Goal: Go to known website: Access a specific website the user already knows

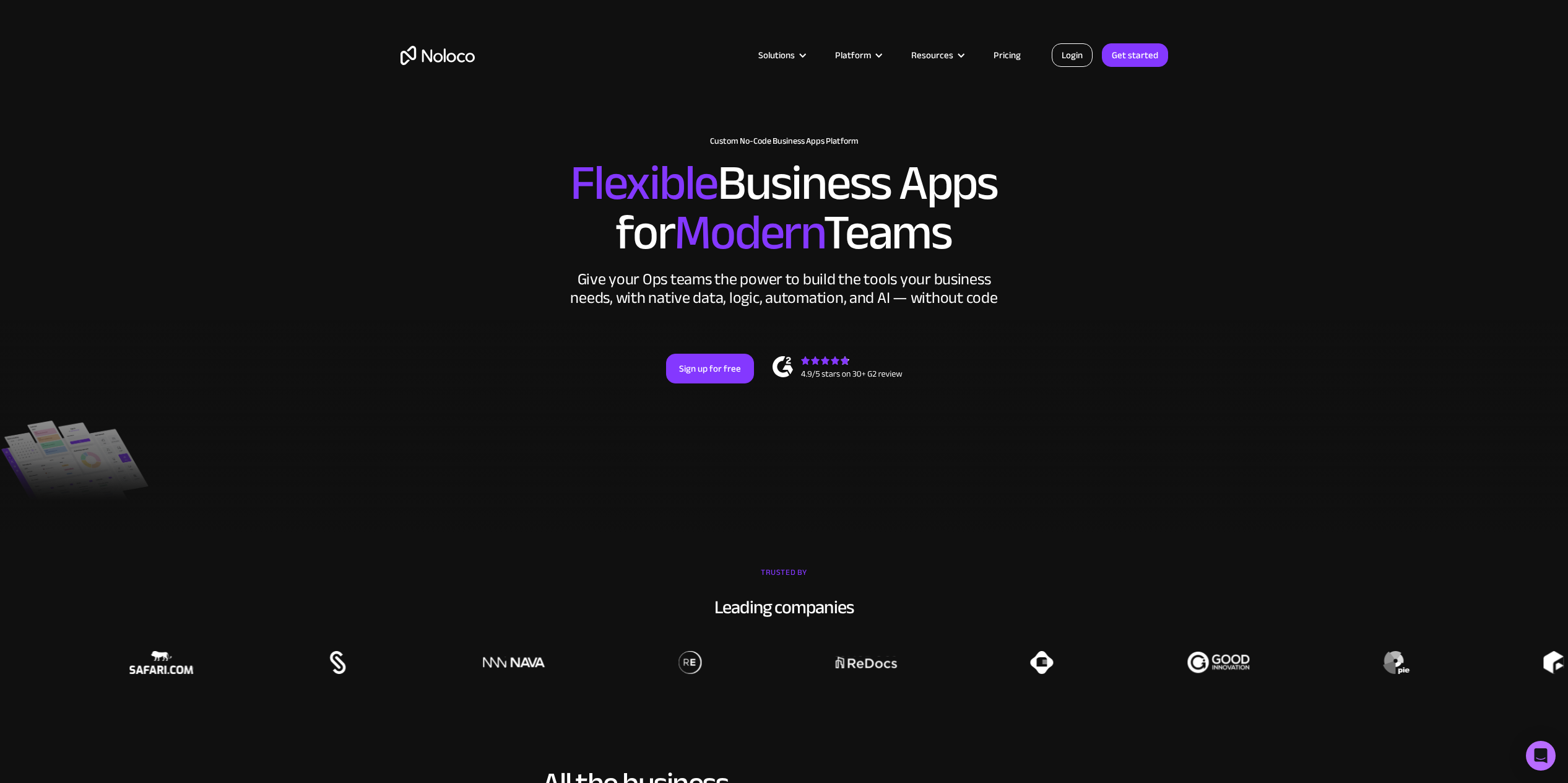
click at [1061, 59] on link "Login" at bounding box center [1071, 55] width 41 height 23
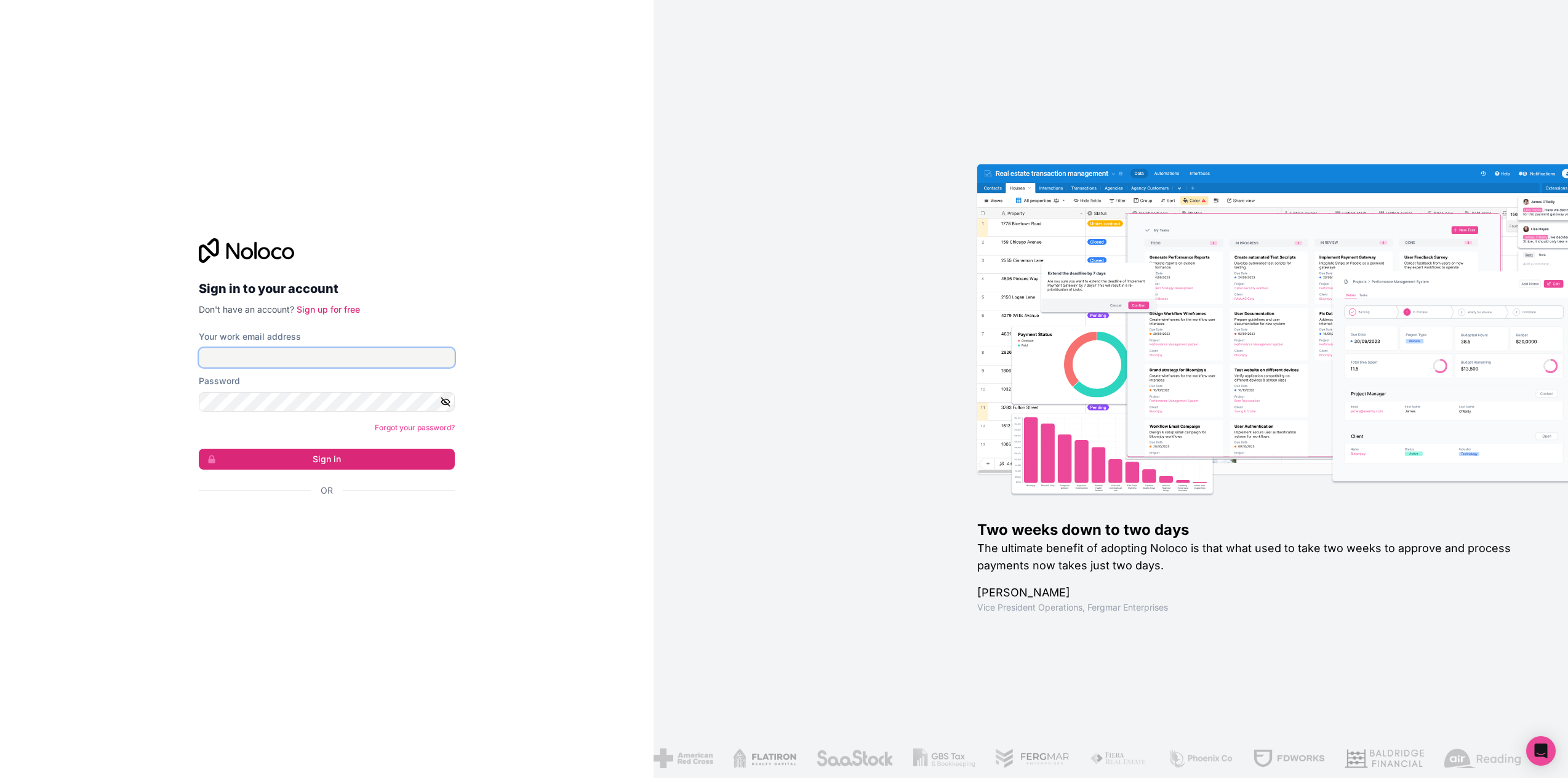
type input "[PERSON_NAME][EMAIL_ADDRESS][PERSON_NAME][DOMAIN_NAME]"
click at [310, 463] on button "Sign in" at bounding box center [327, 458] width 256 height 21
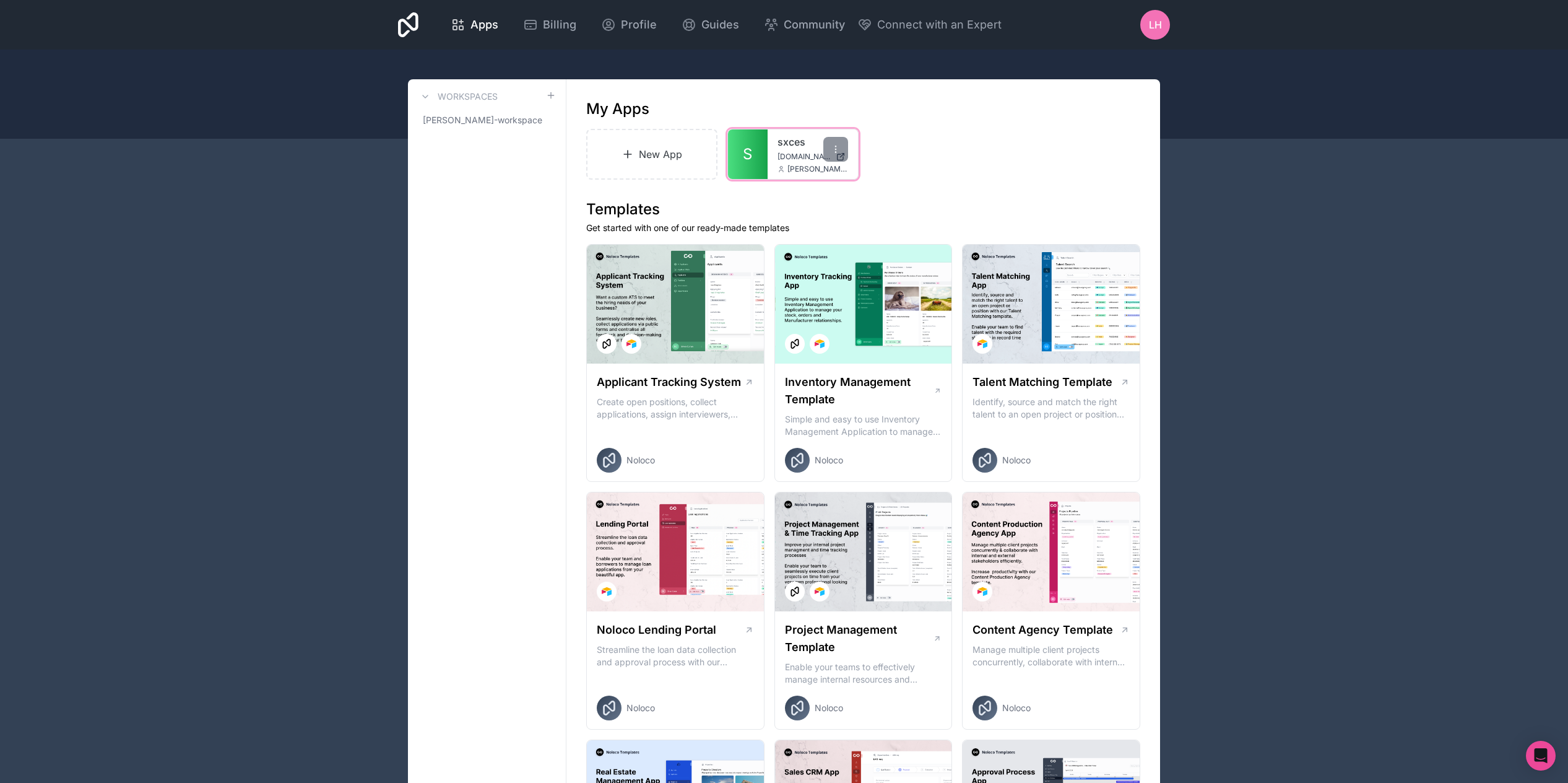
click at [769, 163] on div "sxces [DOMAIN_NAME] [PERSON_NAME][DOMAIN_NAME][EMAIL_ADDRESS][PERSON_NAME][DOMA…" at bounding box center [813, 155] width 91 height 50
click at [753, 149] on link "S" at bounding box center [748, 155] width 40 height 50
